Goal: Information Seeking & Learning: Learn about a topic

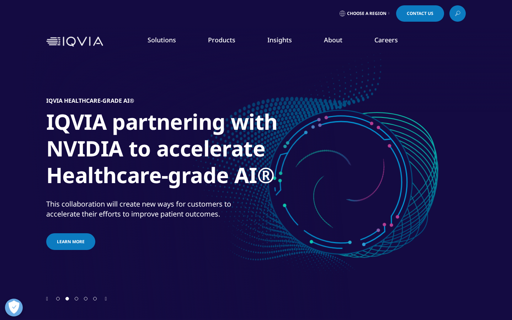
click at [431, 265] on div "IQVIA Healthcare-grade AI® IQVIA partnering with NVIDIA to accelerate Healthcar…" at bounding box center [255, 174] width 419 height 242
click at [500, 285] on div at bounding box center [256, 160] width 512 height 320
click at [500, 282] on div at bounding box center [256, 160] width 512 height 320
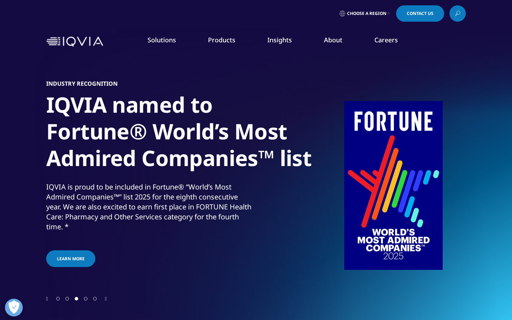
click at [106, 301] on div "Next slide" at bounding box center [106, 298] width 2 height 7
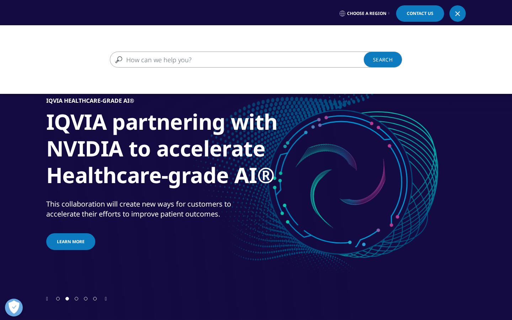
click at [459, 16] on div at bounding box center [457, 14] width 6 height 6
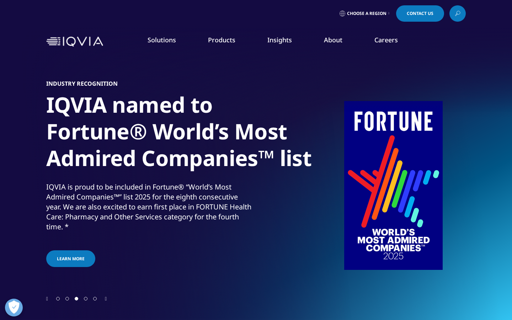
click at [214, 58] on li "Products CLINICAL PRODUCTS Planning Suite Grant Plan Site Suite Clinical Trial …" at bounding box center [221, 47] width 59 height 23
drag, startPoint x: 187, startPoint y: 63, endPoint x: 458, endPoint y: 17, distance: 274.6
click at [187, 63] on div "Primary" at bounding box center [256, 61] width 512 height 7
click at [458, 17] on icon at bounding box center [457, 13] width 6 height 9
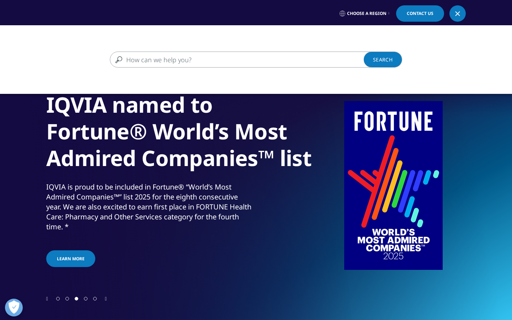
click at [456, 15] on div at bounding box center [457, 14] width 6 height 6
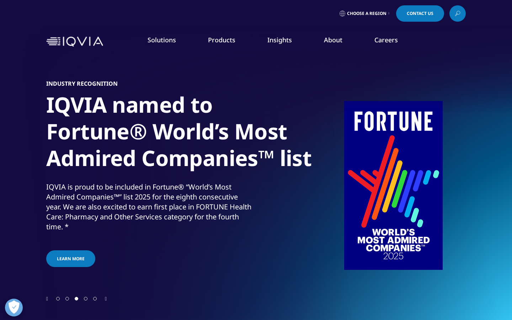
click at [456, 15] on icon at bounding box center [457, 13] width 6 height 9
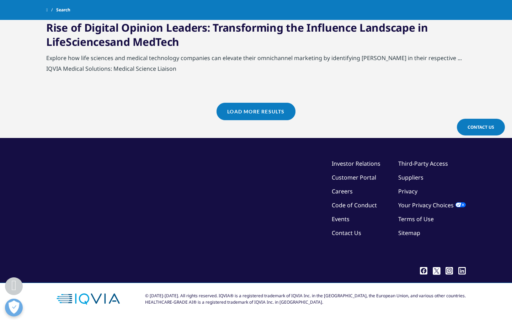
scroll to position [862, 0]
